Goal: Use online tool/utility: Use online tool/utility

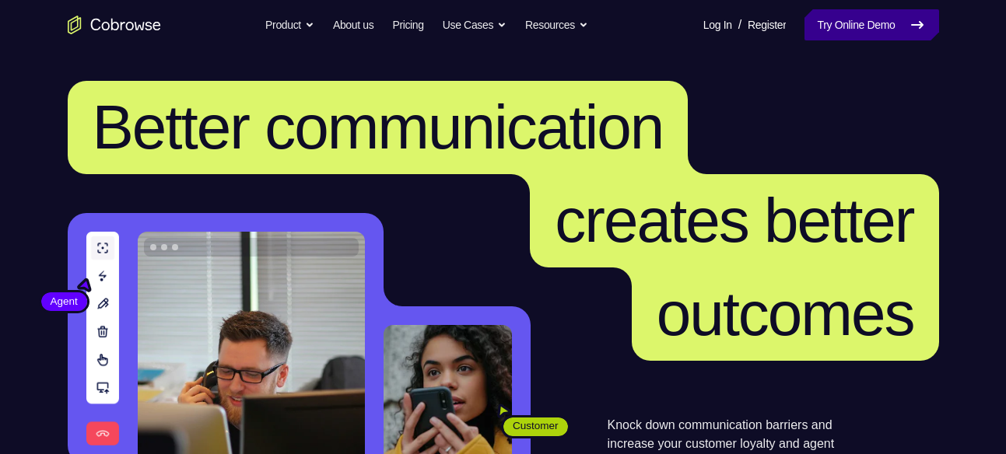
click at [861, 10] on link "Try Online Demo" at bounding box center [871, 24] width 134 height 31
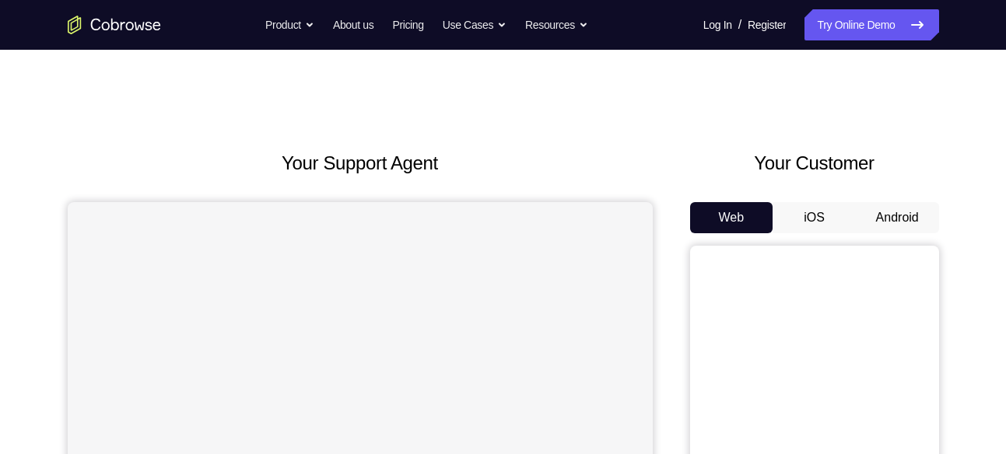
click at [884, 208] on button "Android" at bounding box center [897, 217] width 83 height 31
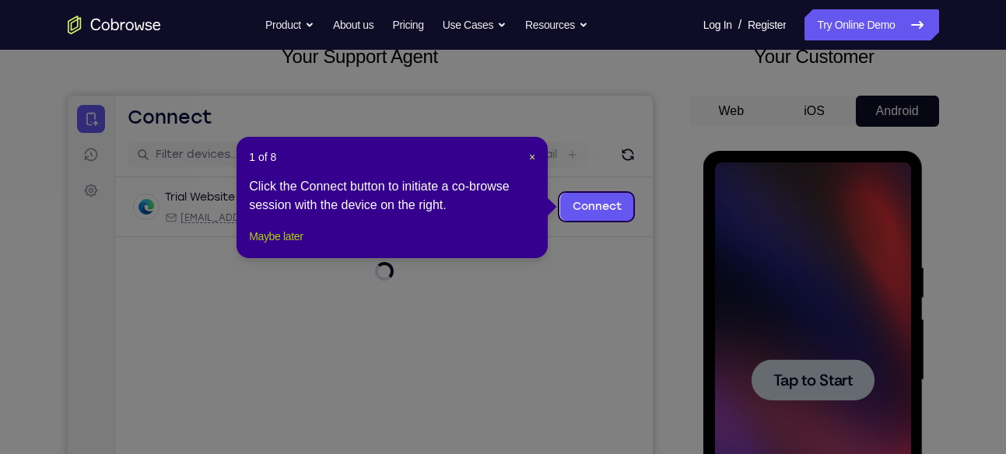
click at [291, 246] on button "Maybe later" at bounding box center [276, 236] width 54 height 19
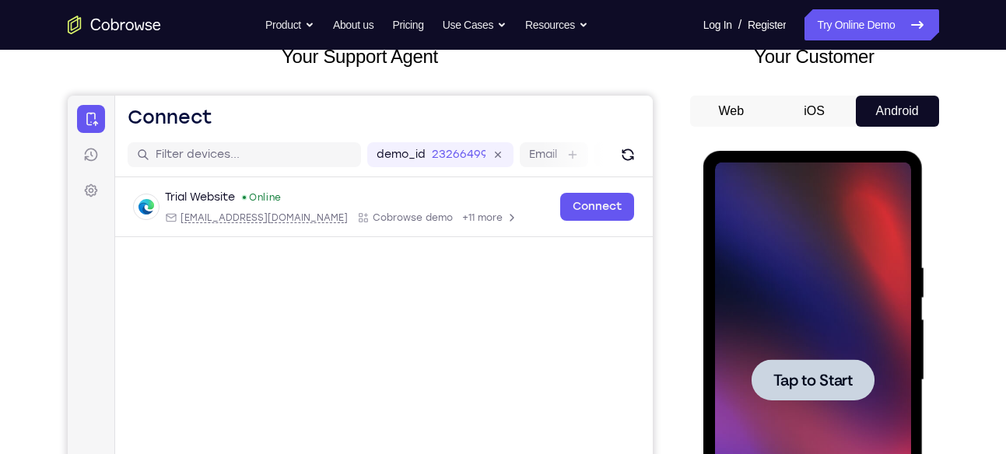
click at [781, 398] on div at bounding box center [812, 379] width 123 height 41
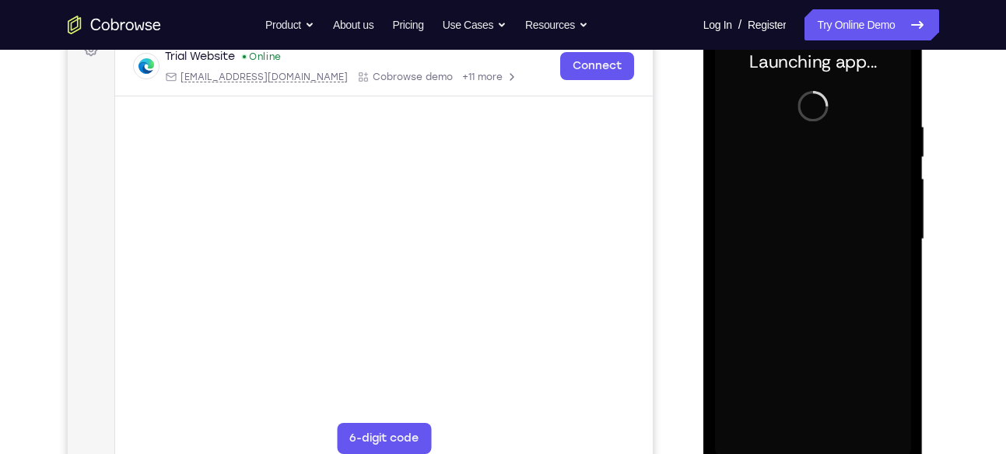
scroll to position [244, 0]
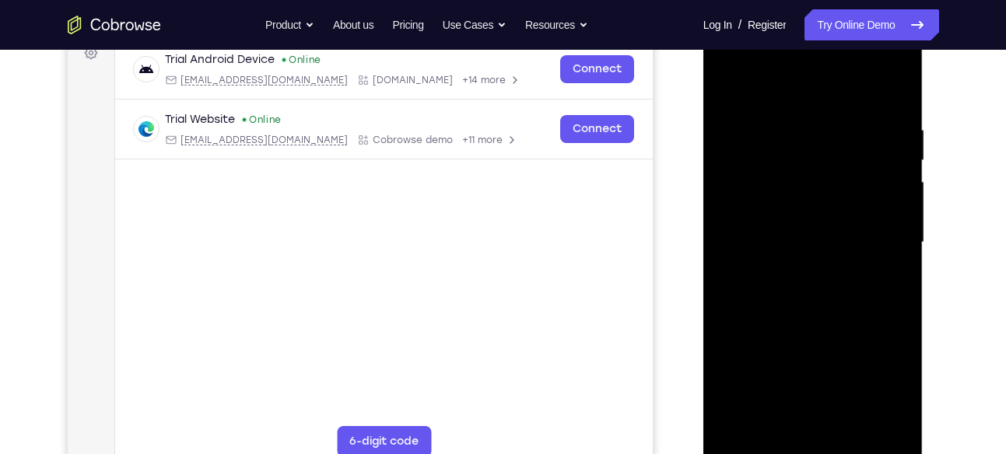
click at [814, 447] on div at bounding box center [813, 243] width 196 height 436
click at [871, 375] on div at bounding box center [813, 243] width 196 height 436
click at [818, 85] on div at bounding box center [813, 243] width 196 height 436
click at [881, 233] on div at bounding box center [813, 243] width 196 height 436
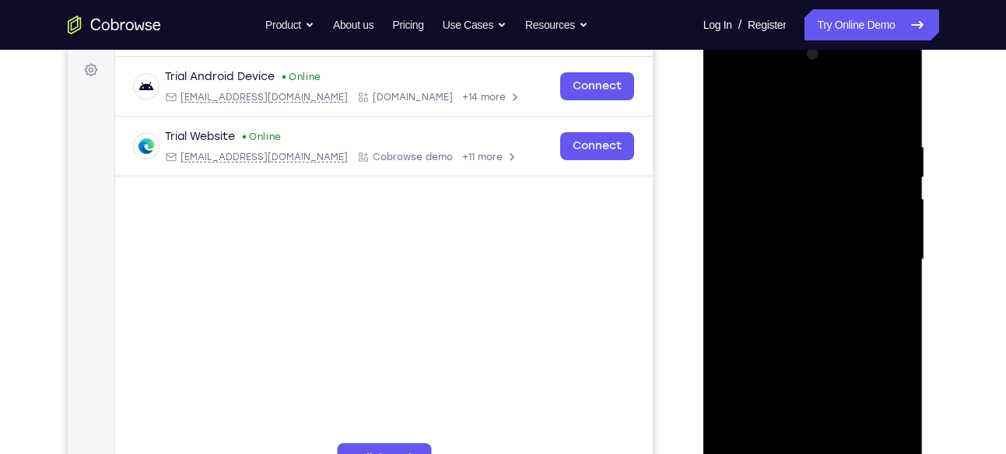
scroll to position [233, 0]
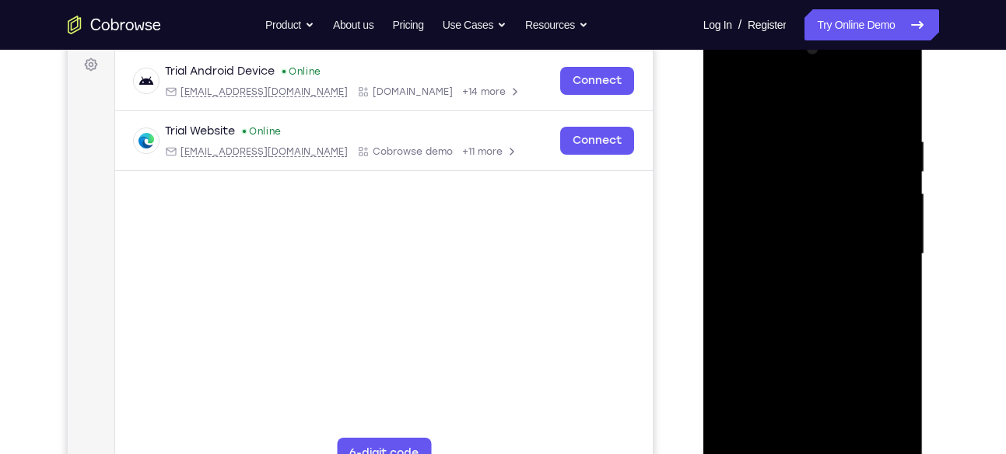
click at [796, 283] on div at bounding box center [813, 255] width 196 height 436
click at [813, 236] on div at bounding box center [813, 255] width 196 height 436
click at [817, 225] on div at bounding box center [813, 255] width 196 height 436
click at [822, 247] on div at bounding box center [813, 255] width 196 height 436
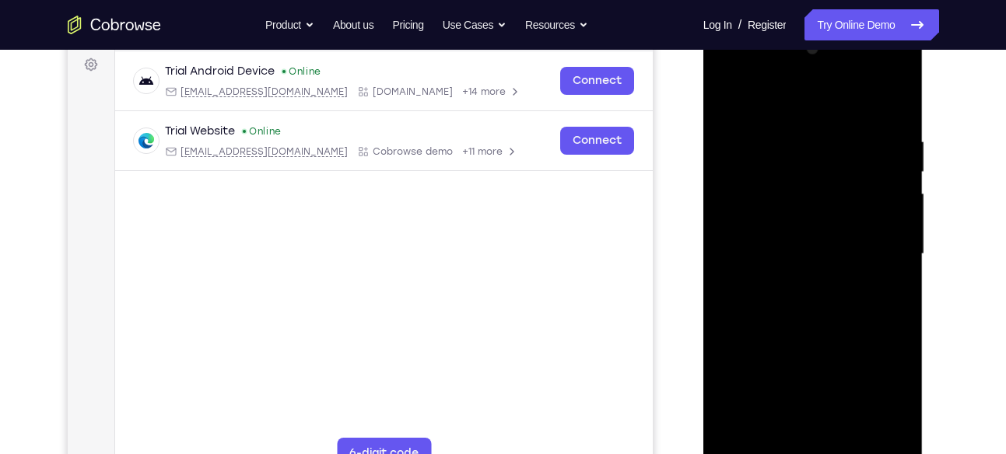
click at [799, 257] on div at bounding box center [813, 255] width 196 height 436
click at [810, 303] on div at bounding box center [813, 255] width 196 height 436
click at [898, 434] on div at bounding box center [813, 255] width 196 height 436
click at [820, 322] on div at bounding box center [813, 255] width 196 height 436
click at [833, 313] on div at bounding box center [813, 255] width 196 height 436
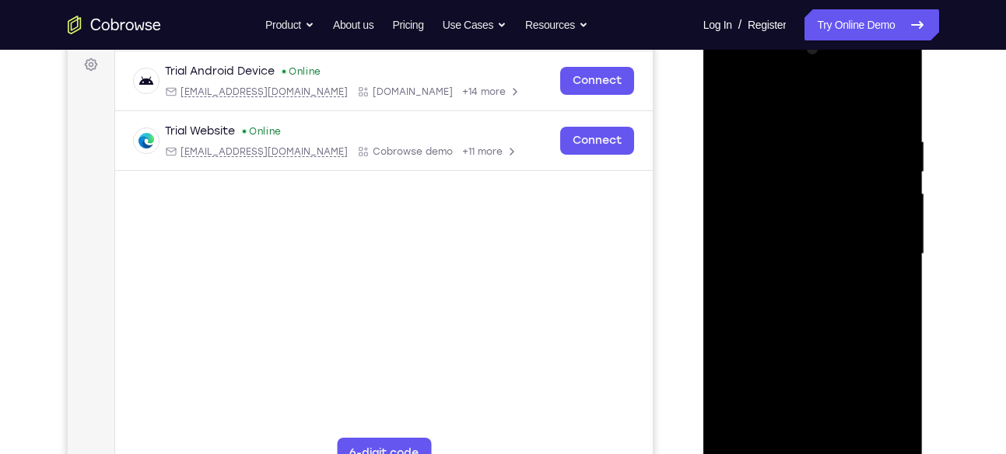
click at [833, 313] on div at bounding box center [813, 255] width 196 height 436
drag, startPoint x: 799, startPoint y: 340, endPoint x: 785, endPoint y: 231, distance: 109.8
click at [785, 231] on div at bounding box center [813, 255] width 196 height 436
click at [899, 215] on div at bounding box center [813, 255] width 196 height 436
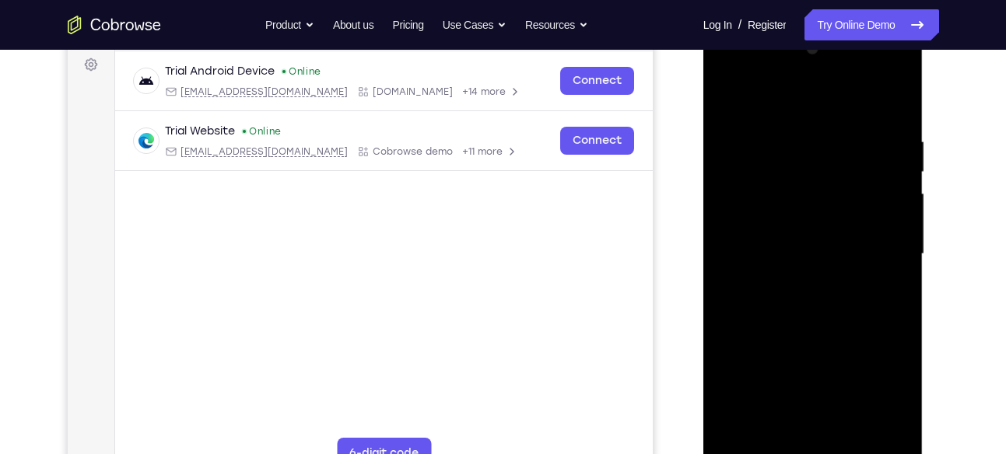
click at [899, 215] on div at bounding box center [813, 255] width 196 height 436
click at [772, 436] on div at bounding box center [813, 255] width 196 height 436
click at [797, 95] on div at bounding box center [813, 255] width 196 height 436
click at [743, 295] on div at bounding box center [813, 255] width 196 height 436
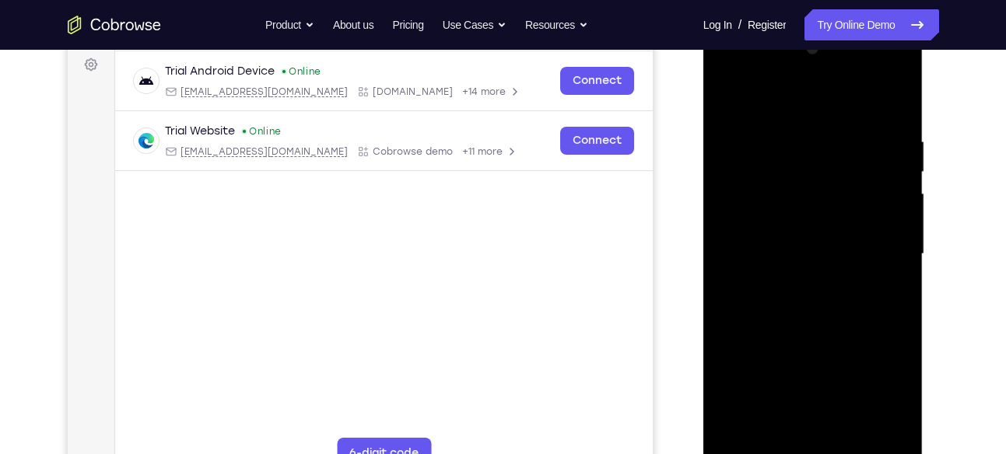
click at [773, 438] on div at bounding box center [813, 255] width 196 height 436
click at [779, 92] on div at bounding box center [813, 255] width 196 height 436
click at [790, 141] on div at bounding box center [813, 255] width 196 height 436
click at [867, 124] on div at bounding box center [813, 255] width 196 height 436
click at [817, 289] on div at bounding box center [813, 255] width 196 height 436
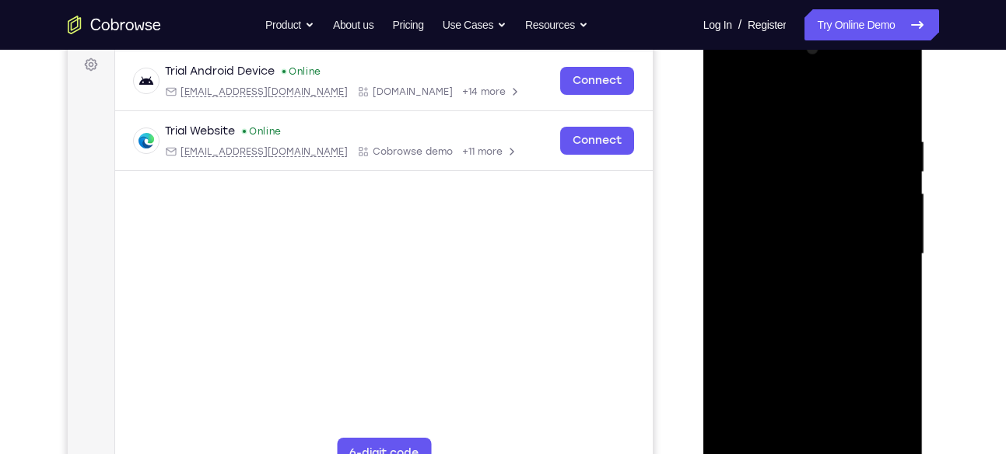
click at [814, 331] on div at bounding box center [813, 255] width 196 height 436
click at [723, 99] on div at bounding box center [813, 255] width 196 height 436
click at [804, 205] on div at bounding box center [813, 255] width 196 height 436
click at [771, 399] on div at bounding box center [813, 255] width 196 height 436
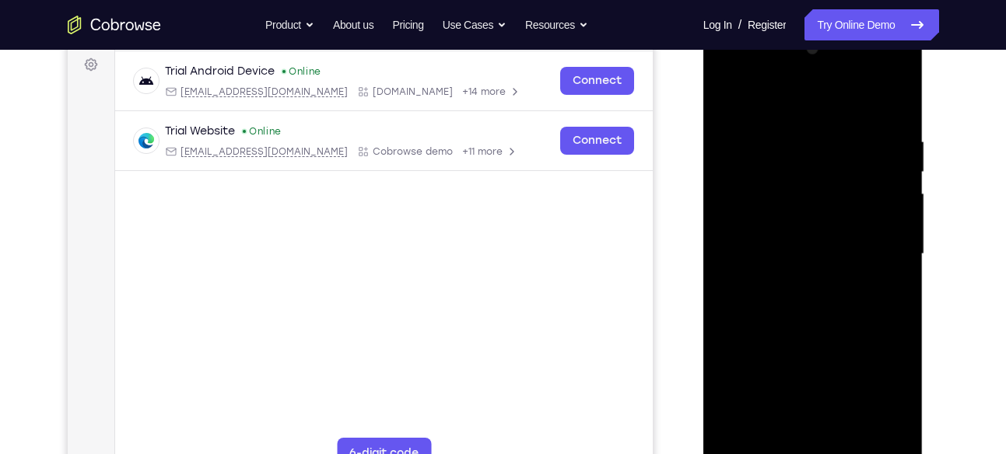
click at [786, 324] on div at bounding box center [813, 255] width 196 height 436
click at [725, 96] on div at bounding box center [813, 255] width 196 height 436
drag, startPoint x: 818, startPoint y: 194, endPoint x: 839, endPoint y: 395, distance: 202.6
click at [839, 395] on div at bounding box center [813, 255] width 196 height 436
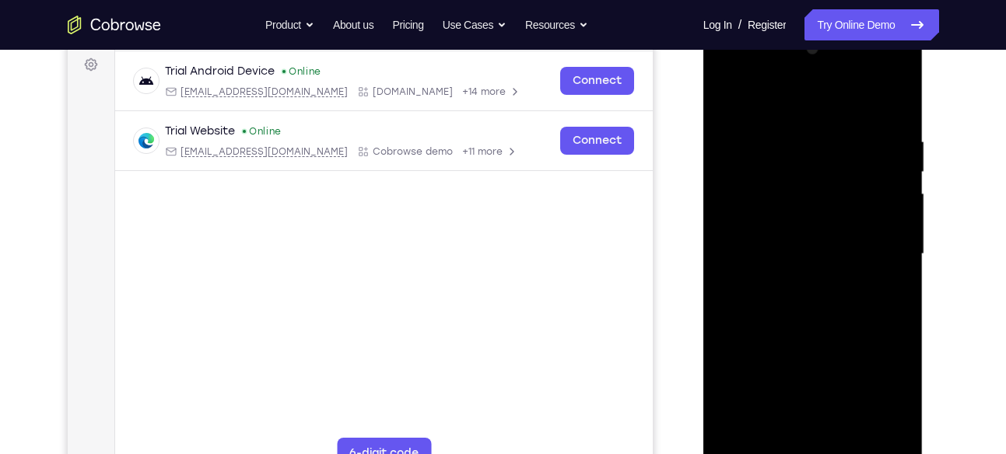
drag, startPoint x: 815, startPoint y: 121, endPoint x: 820, endPoint y: 379, distance: 257.5
click at [820, 379] on div at bounding box center [813, 255] width 196 height 436
click at [734, 96] on div at bounding box center [813, 255] width 196 height 436
click at [897, 436] on div at bounding box center [813, 255] width 196 height 436
click at [792, 131] on div at bounding box center [813, 255] width 196 height 436
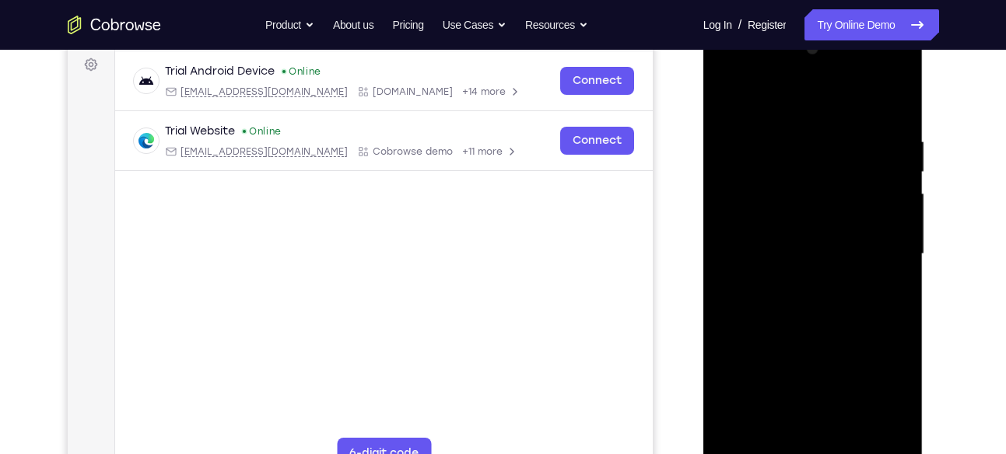
click at [897, 282] on div at bounding box center [813, 255] width 196 height 436
click at [821, 425] on div at bounding box center [813, 255] width 196 height 436
click at [776, 433] on div at bounding box center [813, 255] width 196 height 436
click at [813, 199] on div at bounding box center [813, 255] width 196 height 436
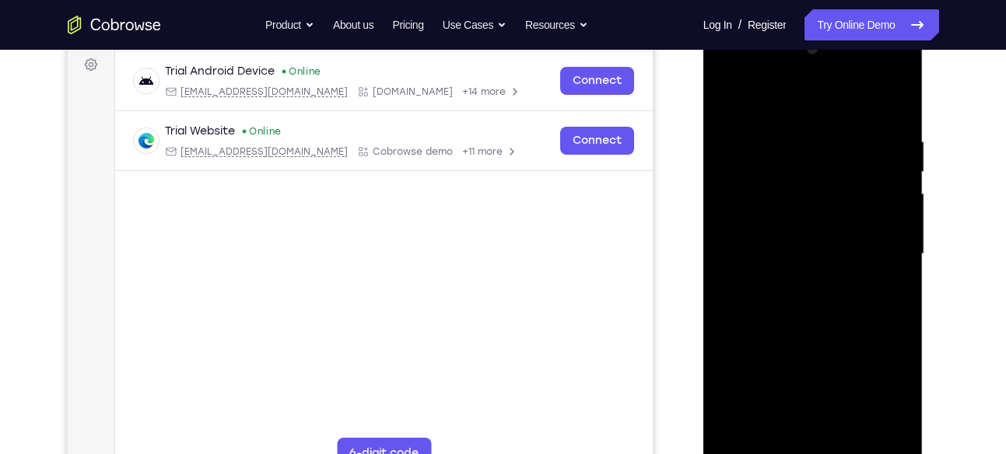
click at [875, 429] on div at bounding box center [813, 255] width 196 height 436
click at [889, 272] on div at bounding box center [813, 255] width 196 height 436
drag, startPoint x: 889, startPoint y: 272, endPoint x: 559, endPoint y: 271, distance: 330.6
click at [703, 271] on html "Online web based iOS Simulators and Android Emulators. Run iPhone, iPad, Mobile…" at bounding box center [814, 258] width 222 height 467
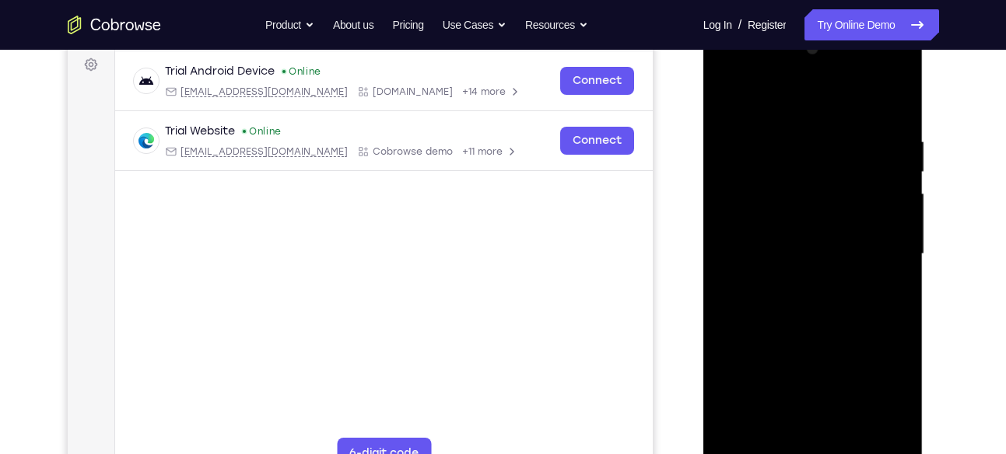
drag, startPoint x: 902, startPoint y: 306, endPoint x: 734, endPoint y: 264, distance: 172.4
click at [734, 264] on div at bounding box center [813, 255] width 196 height 436
drag, startPoint x: 743, startPoint y: 265, endPoint x: 886, endPoint y: 256, distance: 143.4
click at [886, 256] on div at bounding box center [813, 255] width 196 height 436
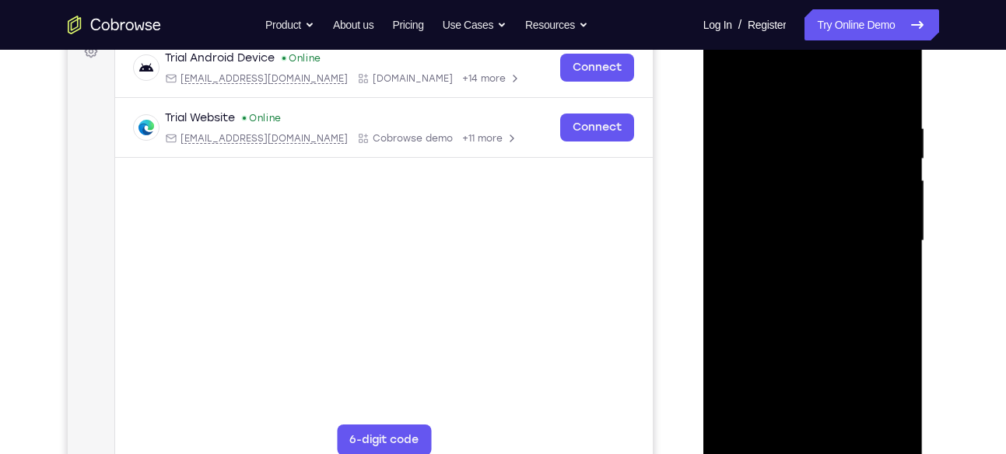
scroll to position [247, 0]
click at [901, 264] on div at bounding box center [813, 241] width 196 height 436
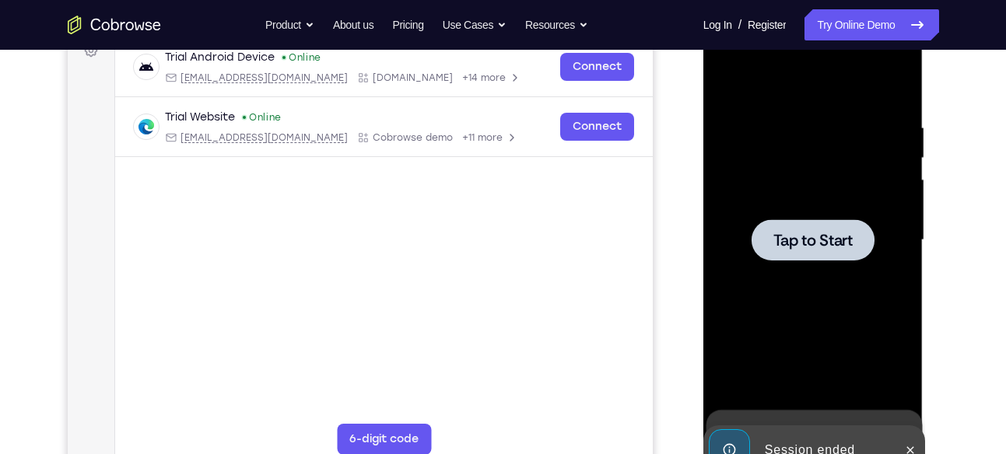
click at [843, 237] on span "Tap to Start" at bounding box center [812, 241] width 79 height 16
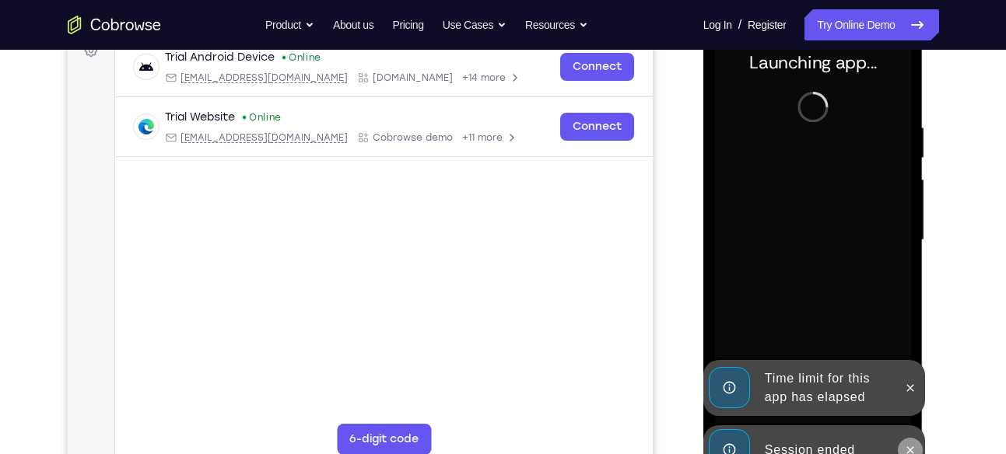
click at [905, 444] on icon at bounding box center [910, 450] width 12 height 12
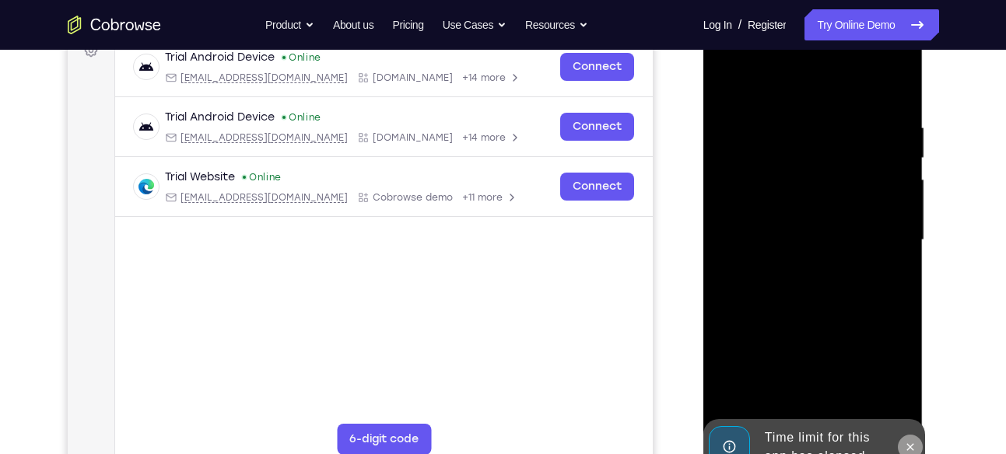
click at [906, 441] on icon at bounding box center [910, 447] width 12 height 12
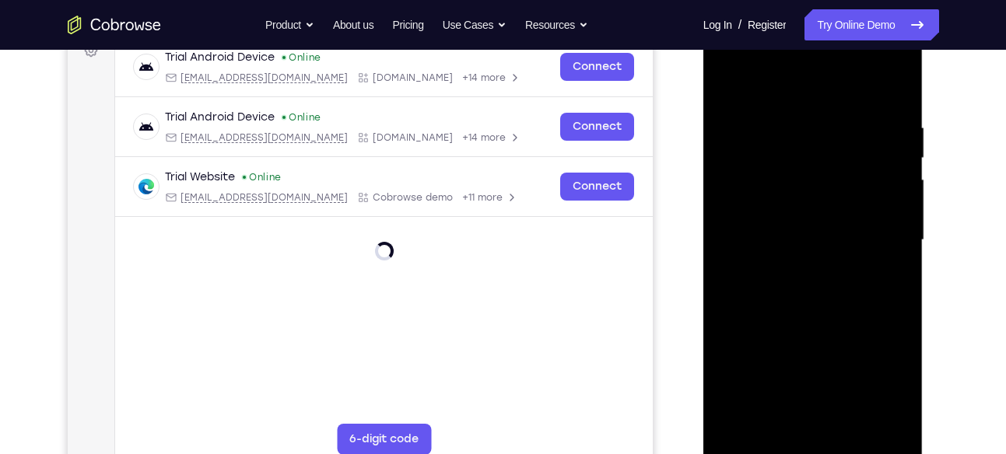
click at [812, 443] on div at bounding box center [813, 241] width 196 height 436
click at [879, 378] on div at bounding box center [813, 241] width 196 height 436
click at [773, 82] on div at bounding box center [813, 241] width 196 height 436
click at [883, 241] on div at bounding box center [813, 241] width 196 height 436
click at [791, 269] on div at bounding box center [813, 241] width 196 height 436
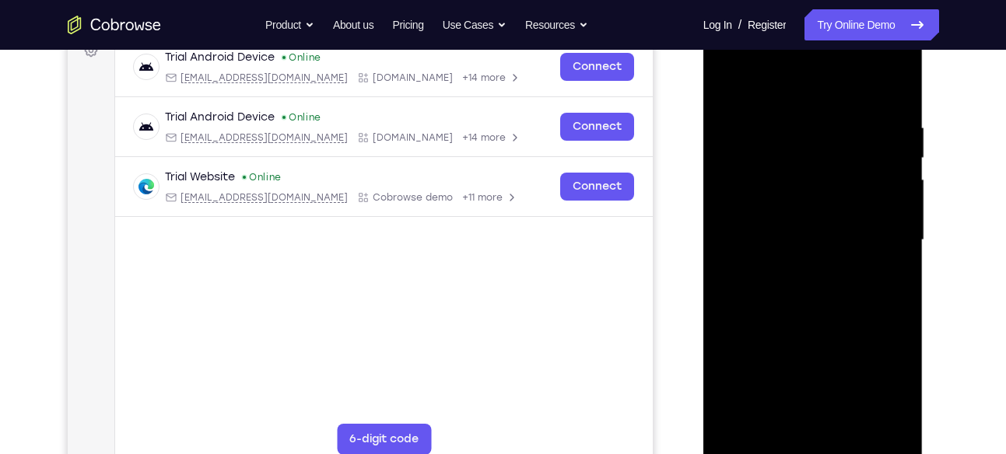
click at [810, 215] on div at bounding box center [813, 241] width 196 height 436
click at [811, 245] on div at bounding box center [813, 241] width 196 height 436
click at [807, 294] on div at bounding box center [813, 241] width 196 height 436
click at [810, 288] on div at bounding box center [813, 241] width 196 height 436
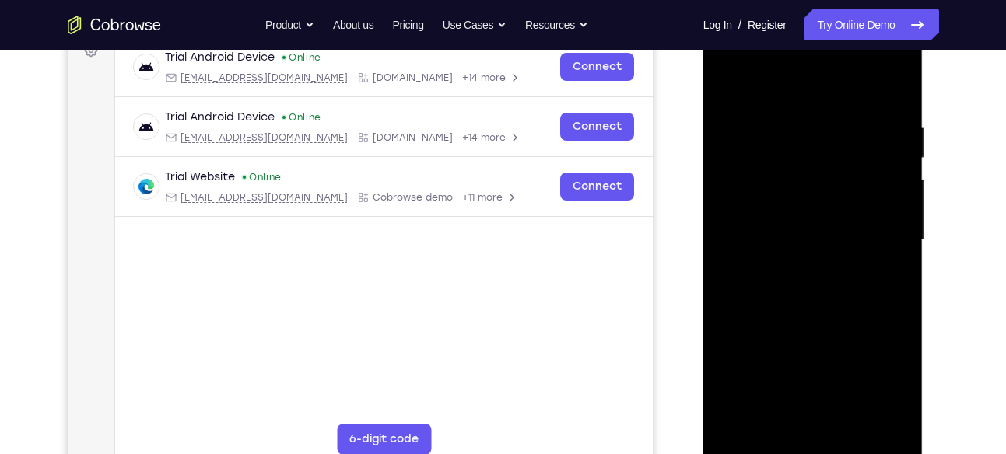
click at [810, 288] on div at bounding box center [813, 241] width 196 height 436
click at [809, 306] on div at bounding box center [813, 241] width 196 height 436
click at [782, 117] on div at bounding box center [813, 241] width 196 height 436
click at [896, 419] on div at bounding box center [813, 241] width 196 height 436
click at [881, 201] on div at bounding box center [813, 241] width 196 height 436
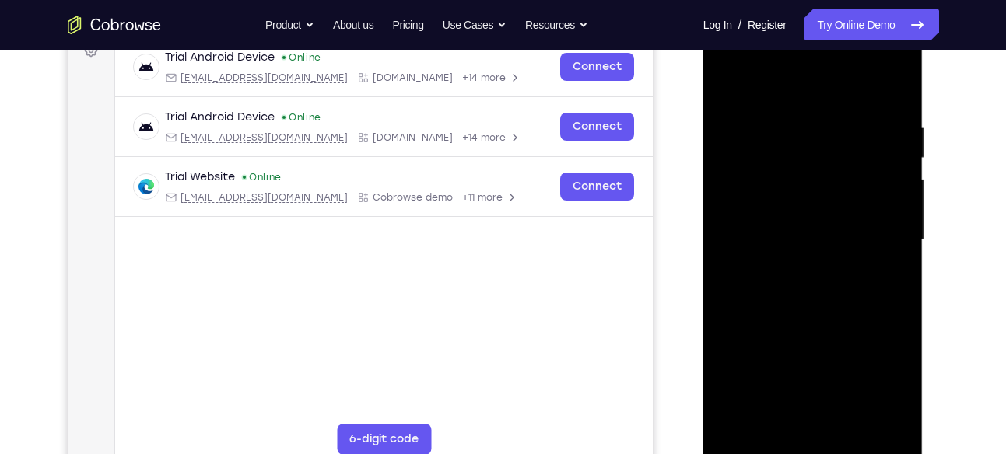
click at [881, 201] on div at bounding box center [813, 241] width 196 height 436
click at [898, 217] on div at bounding box center [813, 241] width 196 height 436
click at [719, 235] on div at bounding box center [813, 241] width 196 height 436
click at [718, 255] on div at bounding box center [813, 241] width 196 height 436
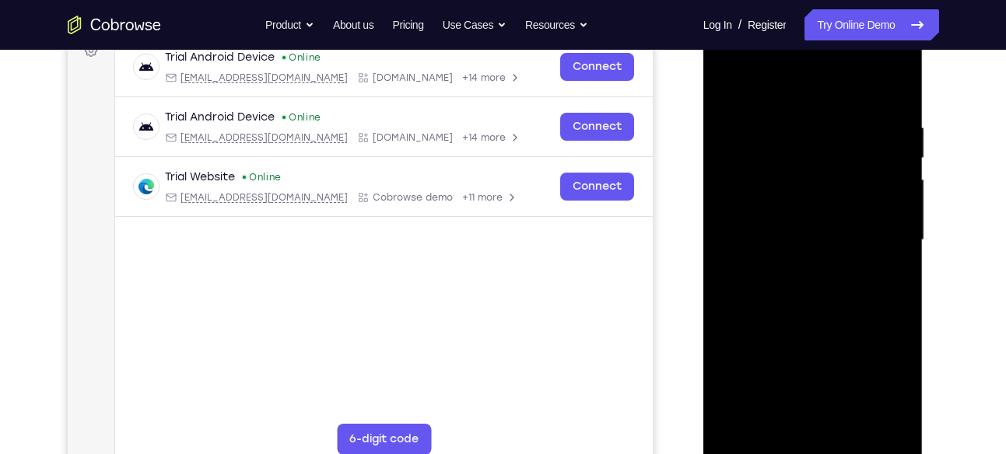
drag, startPoint x: 730, startPoint y: 253, endPoint x: 850, endPoint y: 240, distance: 120.5
click at [850, 240] on div at bounding box center [813, 241] width 196 height 436
click at [738, 208] on div at bounding box center [813, 241] width 196 height 436
click at [896, 240] on div at bounding box center [813, 241] width 196 height 436
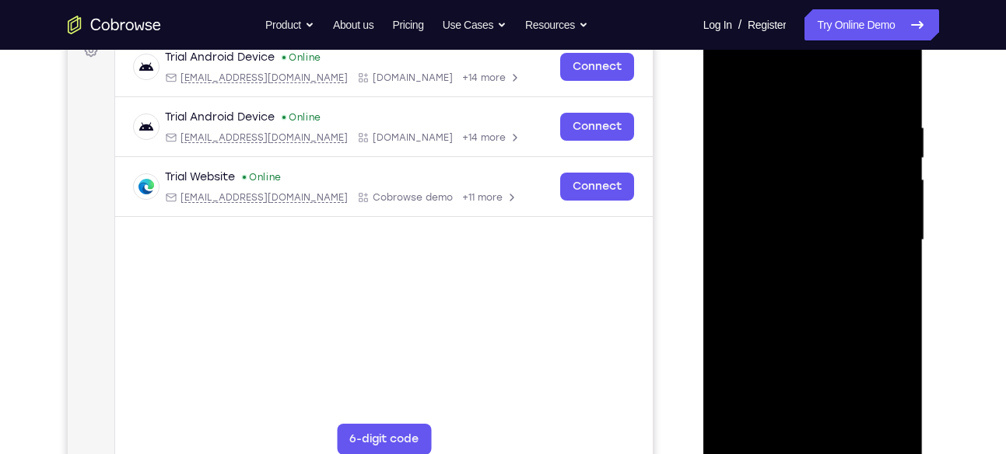
click at [896, 240] on div at bounding box center [813, 241] width 196 height 436
click at [893, 190] on div at bounding box center [813, 241] width 196 height 436
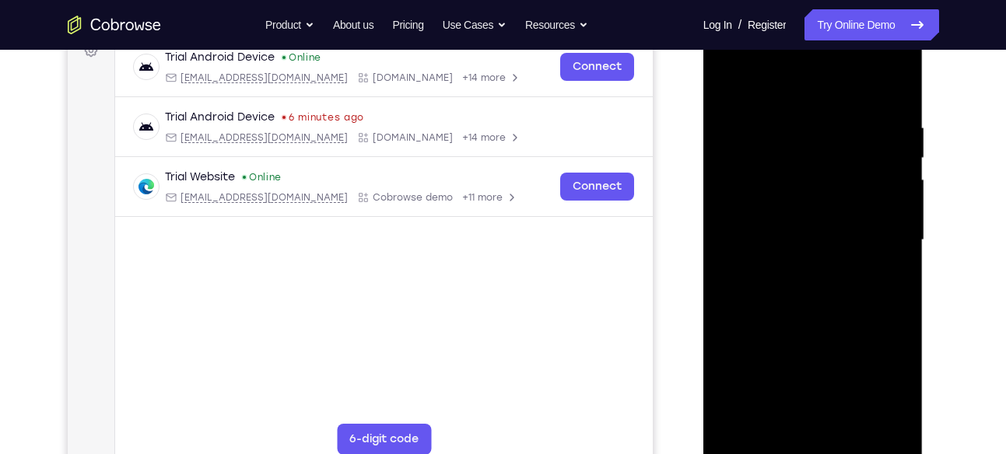
click at [893, 190] on div at bounding box center [813, 241] width 196 height 436
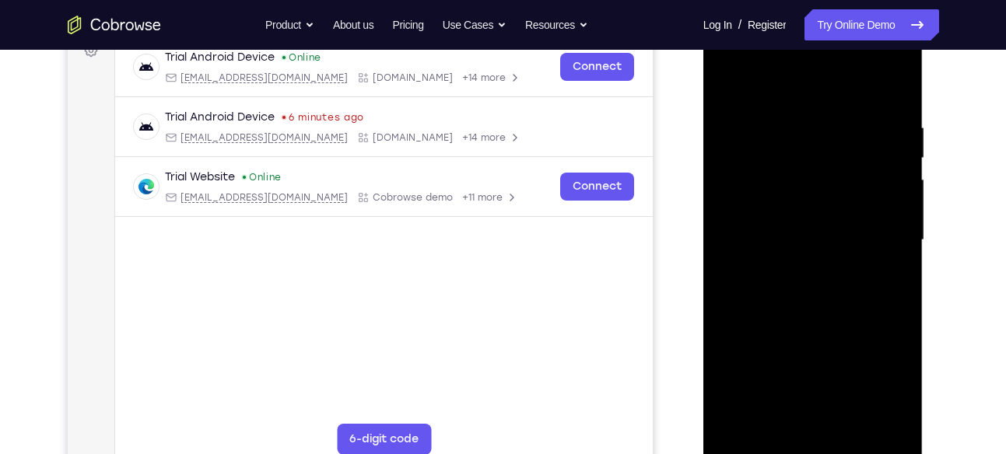
click at [891, 86] on div at bounding box center [813, 241] width 196 height 436
click at [835, 113] on div at bounding box center [813, 241] width 196 height 436
click at [888, 91] on div at bounding box center [813, 241] width 196 height 436
drag, startPoint x: 818, startPoint y: 319, endPoint x: 825, endPoint y: 204, distance: 115.3
click at [825, 204] on div at bounding box center [813, 241] width 196 height 436
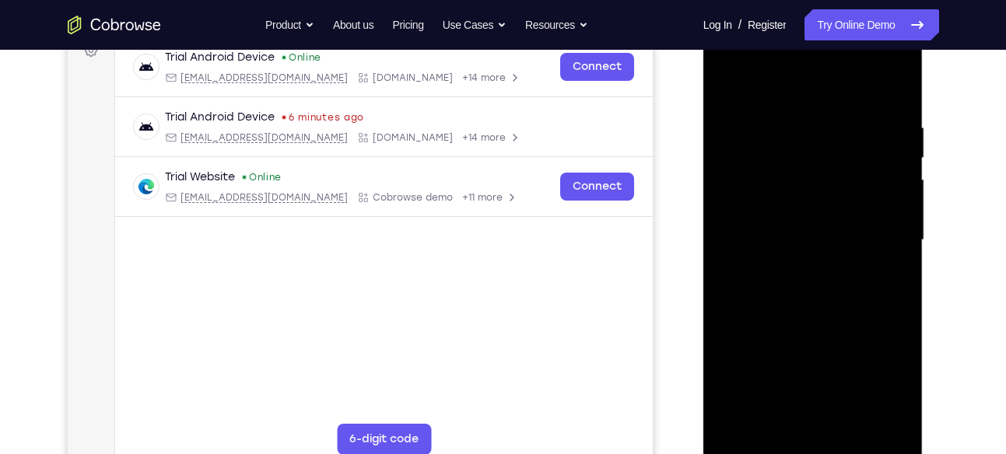
click at [896, 195] on div at bounding box center [813, 241] width 196 height 436
drag, startPoint x: 793, startPoint y: 384, endPoint x: 805, endPoint y: 236, distance: 149.1
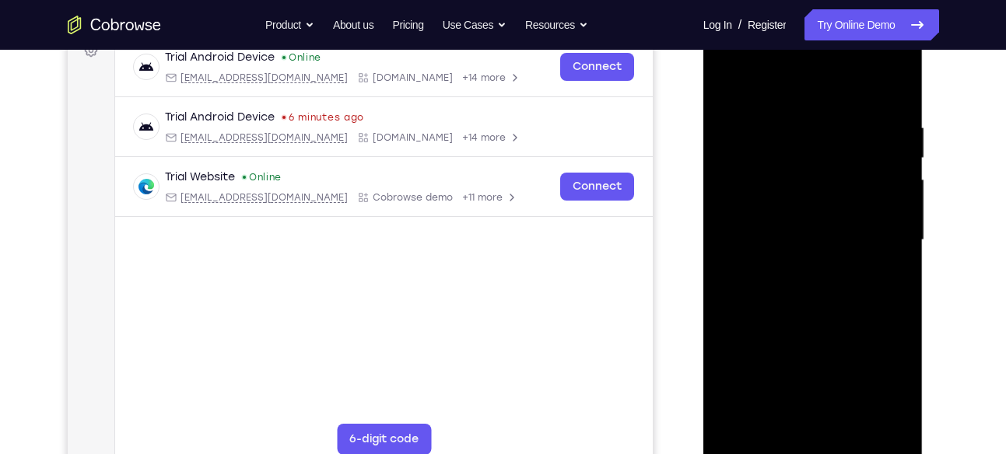
click at [805, 236] on div at bounding box center [813, 241] width 196 height 436
drag, startPoint x: 809, startPoint y: 335, endPoint x: 806, endPoint y: 192, distance: 142.4
click at [806, 192] on div at bounding box center [813, 241] width 196 height 436
click at [902, 233] on div at bounding box center [813, 241] width 196 height 436
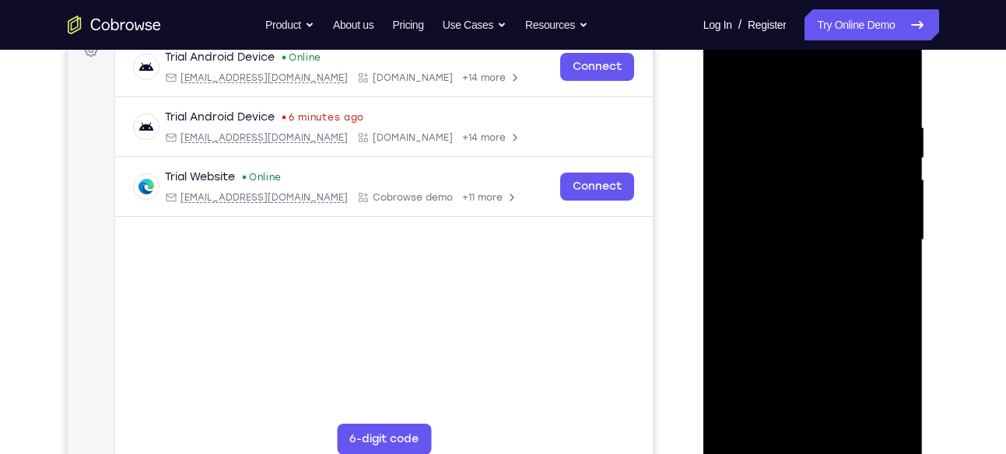
click at [902, 233] on div at bounding box center [813, 241] width 196 height 436
drag, startPoint x: 824, startPoint y: 333, endPoint x: 832, endPoint y: 199, distance: 134.1
click at [832, 199] on div at bounding box center [813, 241] width 196 height 436
drag, startPoint x: 846, startPoint y: 330, endPoint x: 846, endPoint y: 204, distance: 126.0
click at [846, 204] on div at bounding box center [813, 241] width 196 height 436
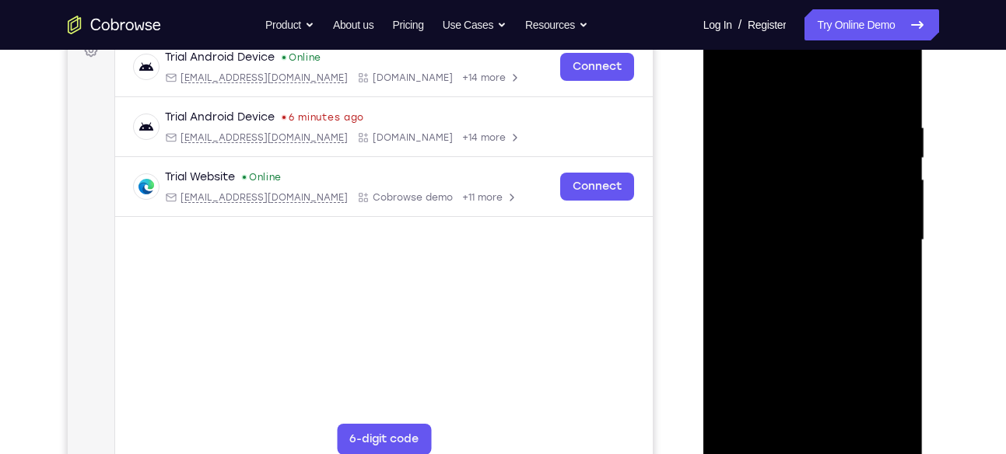
click at [901, 191] on div at bounding box center [813, 241] width 196 height 436
drag, startPoint x: 821, startPoint y: 366, endPoint x: 818, endPoint y: 277, distance: 89.5
click at [818, 277] on div at bounding box center [813, 241] width 196 height 436
drag, startPoint x: 800, startPoint y: 341, endPoint x: 811, endPoint y: 156, distance: 185.5
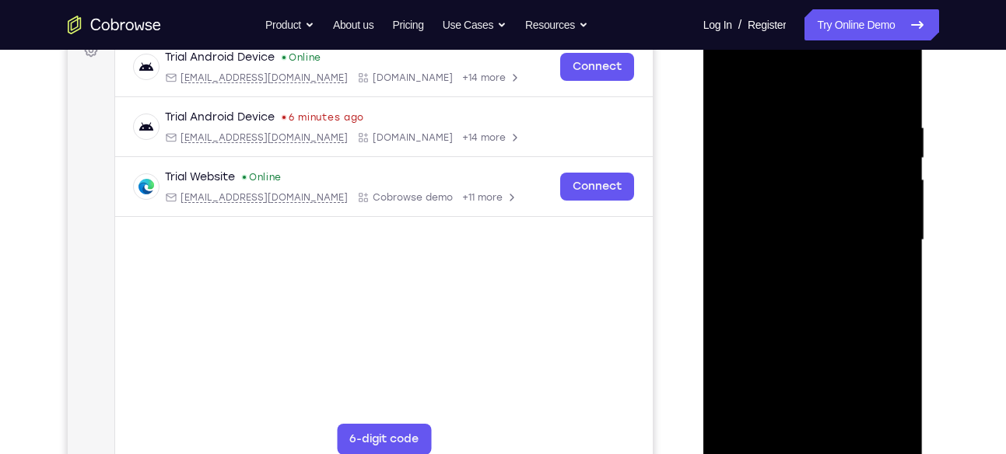
click at [811, 156] on div at bounding box center [813, 241] width 196 height 436
click at [895, 290] on div at bounding box center [813, 241] width 196 height 436
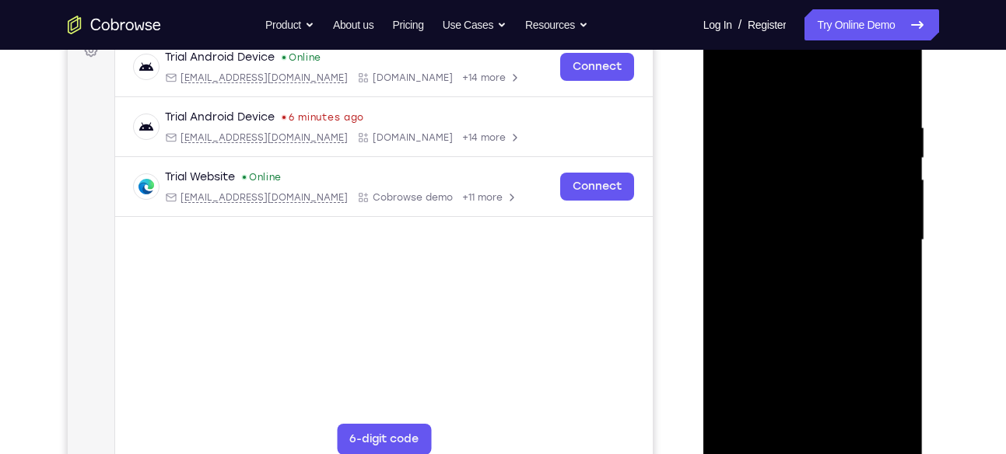
click at [895, 290] on div at bounding box center [813, 241] width 196 height 436
drag, startPoint x: 831, startPoint y: 330, endPoint x: 826, endPoint y: 171, distance: 158.8
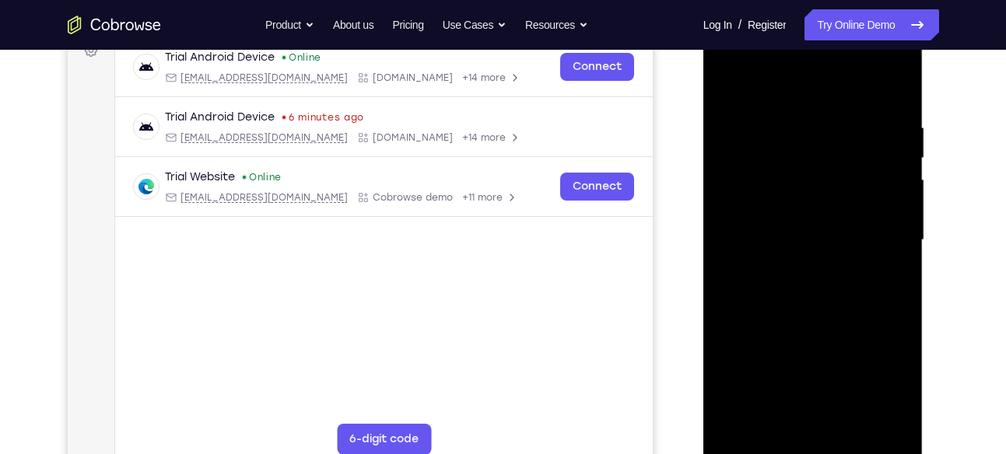
click at [826, 171] on div at bounding box center [813, 241] width 196 height 436
drag, startPoint x: 802, startPoint y: 333, endPoint x: 808, endPoint y: 227, distance: 106.0
click at [808, 227] on div at bounding box center [813, 241] width 196 height 436
click at [847, 425] on div at bounding box center [813, 241] width 196 height 436
click at [808, 319] on div at bounding box center [813, 241] width 196 height 436
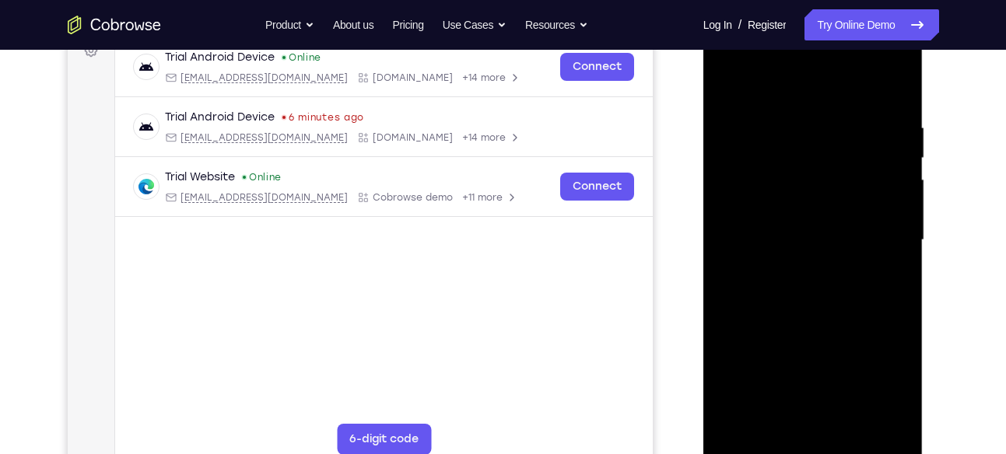
click at [755, 446] on div at bounding box center [813, 241] width 196 height 436
drag, startPoint x: 793, startPoint y: 156, endPoint x: 797, endPoint y: 336, distance: 179.7
click at [797, 336] on div at bounding box center [813, 241] width 196 height 436
drag, startPoint x: 821, startPoint y: 166, endPoint x: 815, endPoint y: 360, distance: 193.8
click at [815, 360] on div at bounding box center [813, 241] width 196 height 436
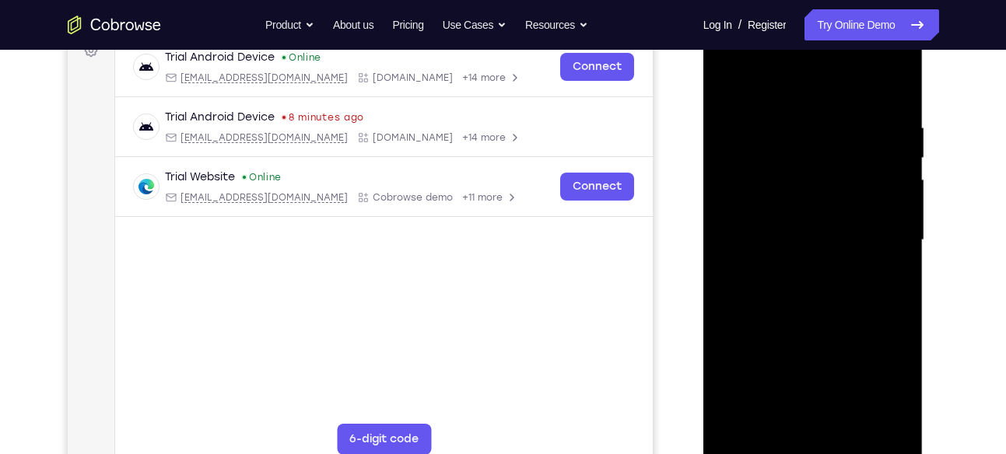
click at [832, 120] on div at bounding box center [813, 241] width 196 height 436
click at [891, 219] on div at bounding box center [813, 241] width 196 height 436
drag, startPoint x: 891, startPoint y: 219, endPoint x: 741, endPoint y: 199, distance: 152.3
click at [741, 199] on div at bounding box center [813, 241] width 196 height 436
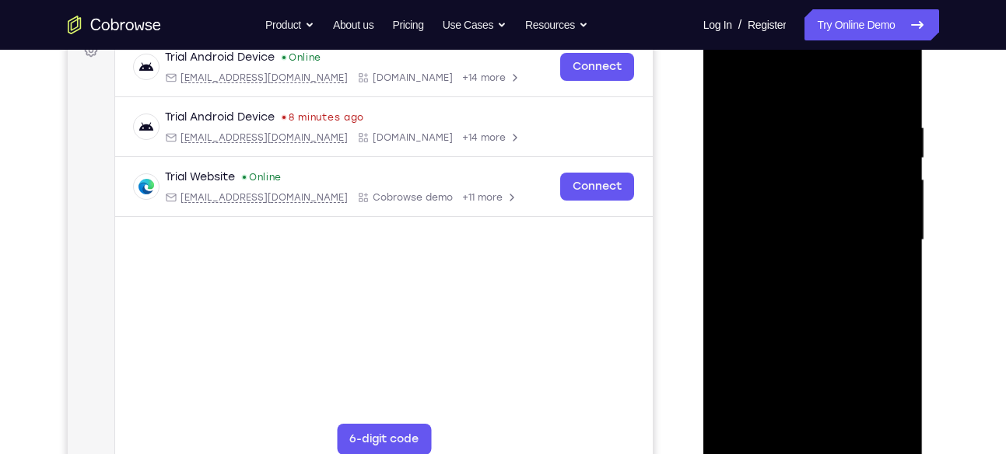
drag, startPoint x: 882, startPoint y: 224, endPoint x: 766, endPoint y: 219, distance: 116.0
click at [766, 219] on div at bounding box center [813, 241] width 196 height 436
drag, startPoint x: 741, startPoint y: 185, endPoint x: 859, endPoint y: 183, distance: 118.3
click at [859, 183] on div at bounding box center [813, 241] width 196 height 436
click at [884, 191] on div at bounding box center [813, 241] width 196 height 436
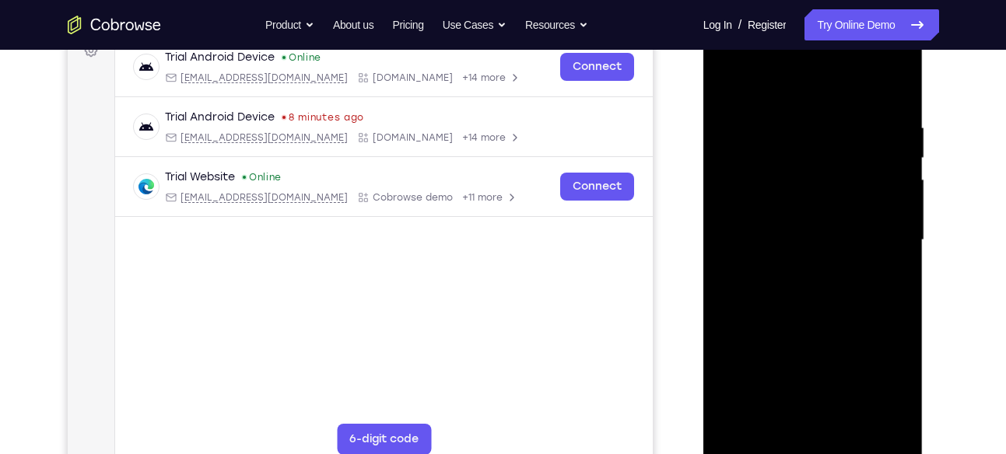
click at [884, 191] on div at bounding box center [813, 241] width 196 height 436
click at [891, 219] on div at bounding box center [813, 241] width 196 height 436
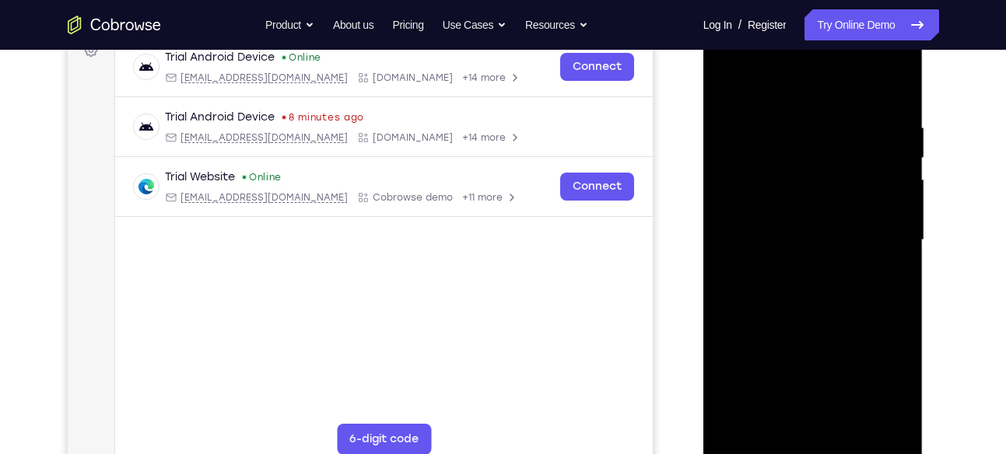
click at [891, 219] on div at bounding box center [813, 241] width 196 height 436
click at [908, 245] on div at bounding box center [813, 241] width 196 height 436
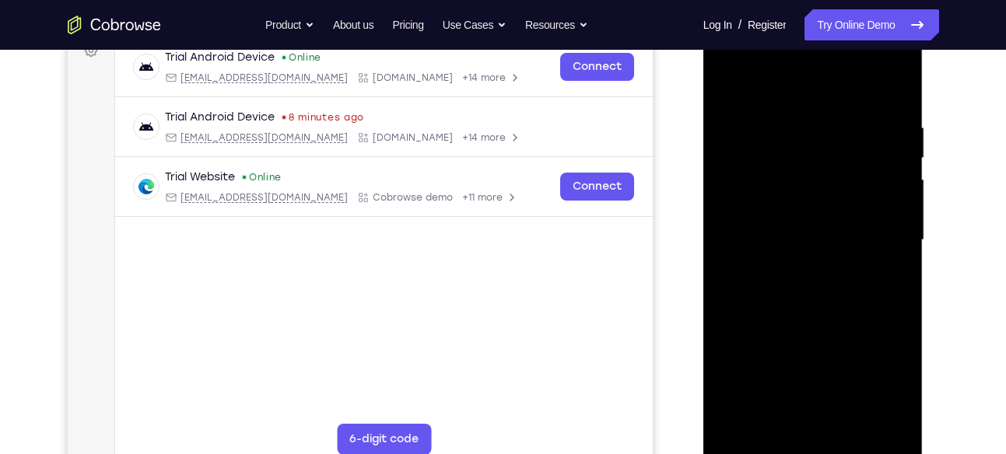
click at [895, 236] on div at bounding box center [813, 241] width 196 height 436
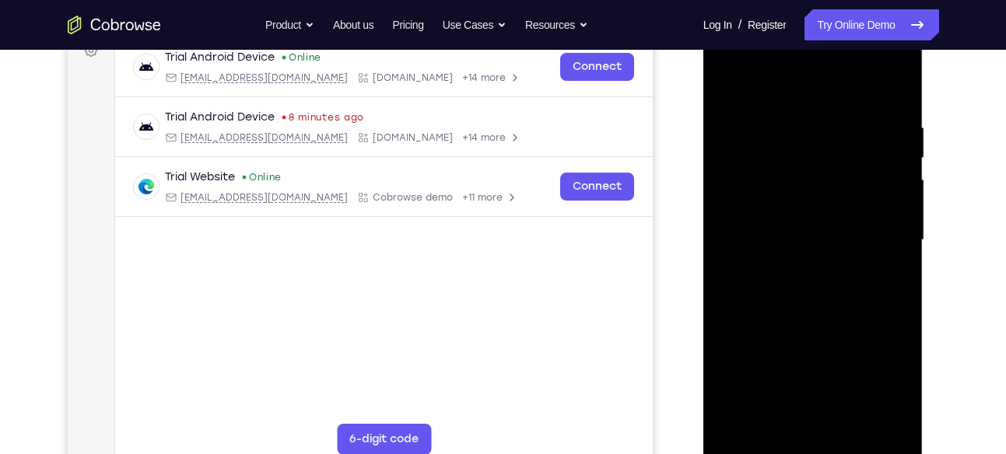
drag, startPoint x: 895, startPoint y: 236, endPoint x: 716, endPoint y: 220, distance: 179.7
click at [716, 220] on div at bounding box center [813, 241] width 196 height 436
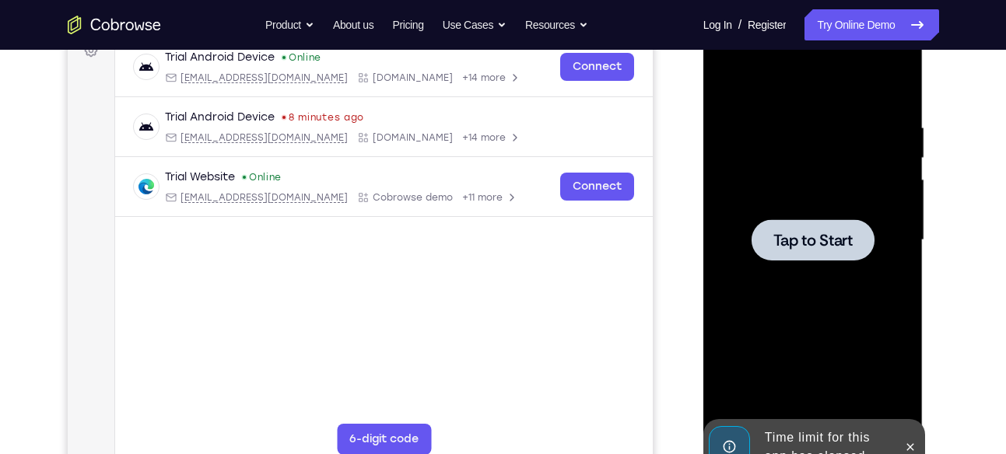
click at [842, 278] on div at bounding box center [813, 241] width 196 height 436
